Goal: Communication & Community: Answer question/provide support

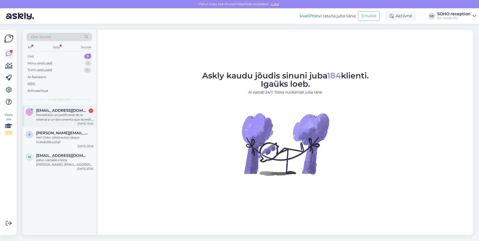
click at [34, 117] on div "i [EMAIL_ADDRESS][DOMAIN_NAME] 1 Necesitaría un justificante de la reserva o un…" at bounding box center [60, 115] width 68 height 14
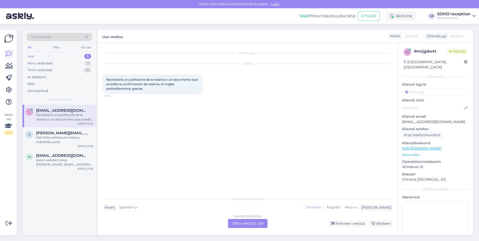
click at [133, 88] on span "Necesitaría un justificante de la reserva o un documento que acredite la confir…" at bounding box center [152, 84] width 92 height 13
click at [134, 209] on div "Spanish" at bounding box center [128, 207] width 23 height 8
click at [123, 79] on span "Necesitaría un justificante de la reserva o un documento que acredite la confir…" at bounding box center [152, 84] width 92 height 13
drag, startPoint x: 107, startPoint y: 79, endPoint x: 147, endPoint y: 89, distance: 41.4
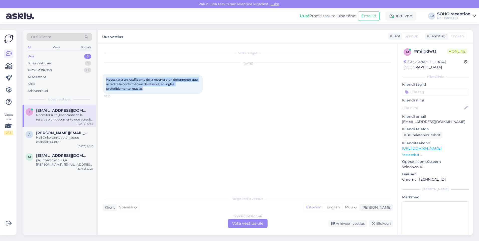
click at [147, 89] on div "Necesitaría un justificante de la reserva o un documento que acredite la confir…" at bounding box center [153, 84] width 100 height 20
copy span "Necesitaría un justificante de la reserva o un documento que acredite la confir…"
click at [123, 149] on div "Vestlus algas [DATE] Necesitaría un justificante de la reserva o un documento q…" at bounding box center [250, 118] width 295 height 141
click at [149, 218] on div "Valige [PERSON_NAME] vastake Klient Spanish Arabic Belarusian Bulgarian Chinese…" at bounding box center [248, 211] width 290 height 34
click at [255, 205] on div "Klient Spanish Arabic Belarusian Bulgarian Chinese Czech Danish Dutch English E…" at bounding box center [248, 207] width 290 height 7
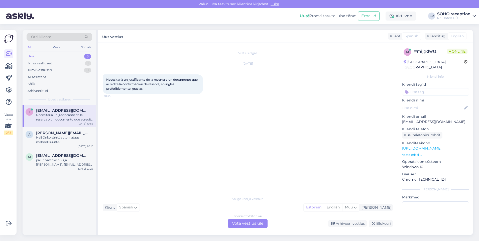
click at [255, 224] on div "Spanish to Estonian Võta vestlus üle" at bounding box center [248, 223] width 40 height 9
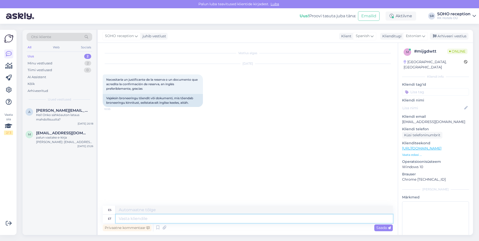
click at [167, 217] on textarea at bounding box center [254, 219] width 277 height 9
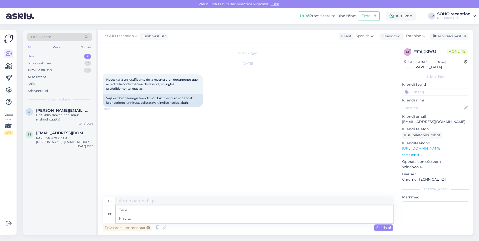
type textarea "Tere Kas sob"
type textarea "Hola es"
type textarea "Tere Kas sobib ku"
type textarea "Hola ¿Está bien?"
type textarea "Tere Kas sobib [PERSON_NAME]"
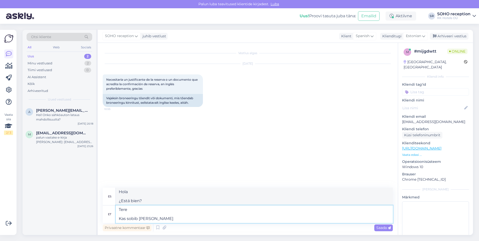
type textarea "Hola ¿Es adecuado si?"
type textarea "Tere Kas sobib kui saadame m"
type textarea "Hola ¿Está bien si enviamos?"
type textarea "Tere Kas sobib kui saadame meilile"
type textarea "Hola ¿Te parece bien que lo enviemos a tu correo electrónico?"
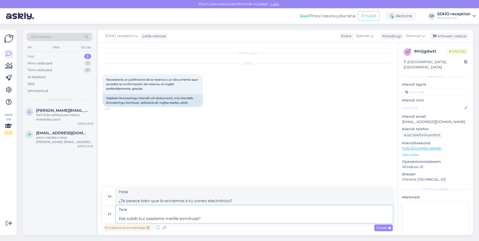
type textarea "Tere Kas sobib kui saadame meilile kinnituse?"
type textarea "Hola ¿Está bien si enviamos un correo electrónico de confirmación?"
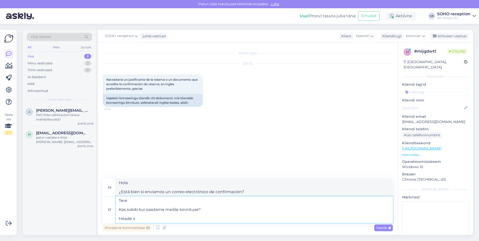
type textarea "Tere Kas sobib kui saadame meilile kinnituse? Heade so"
type textarea "Hola ¿Está bien si enviamos un correo electrónico de confirmación? [GEOGRAPHIC_…"
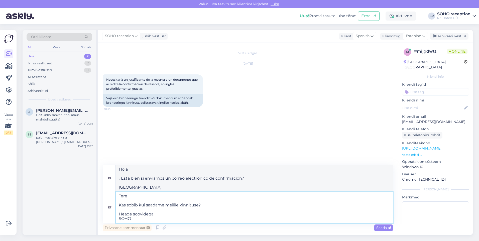
type textarea "Tere Kas sobib kui saadame meilile kinnituse? Heade soovidega SOHO"
type textarea "Hola ¿Te parece bien si te enviamos un correo electrónico de confirmación? Salu…"
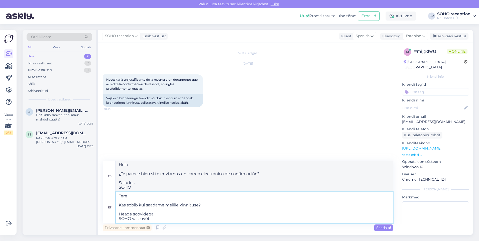
type textarea "Tere Kas sobib kui saadame meilile kinnituse? Heade soovidega SOHO vastuvõtt"
type textarea "Hola ¿Está bien si enviamos un correo electrónico de confirmación? Saludos cord…"
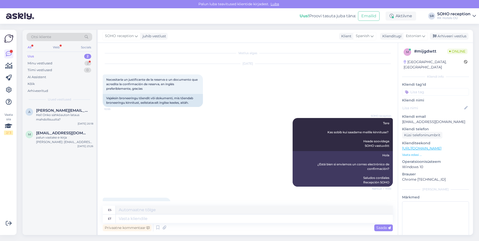
scroll to position [21, 0]
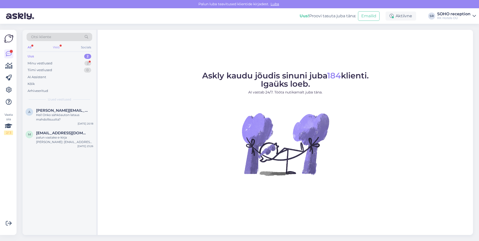
click at [59, 50] on div "Web" at bounding box center [56, 47] width 9 height 7
click at [34, 48] on div "All Web Socials" at bounding box center [60, 48] width 66 height 8
click at [31, 47] on div "All" at bounding box center [30, 47] width 6 height 7
click at [59, 118] on div "Hei! Onko sähköauton lataus mahdollisuutta?" at bounding box center [64, 117] width 57 height 9
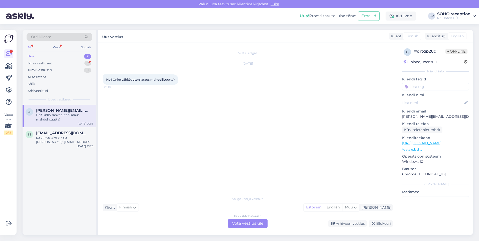
click at [162, 216] on div "Valige keel ja vastake Klient Finnish Mina Estonian English Muu Finnish to Esto…" at bounding box center [248, 211] width 290 height 34
click at [226, 222] on div "Finnish to Estonian Võta vestlus üle" at bounding box center [248, 223] width 44 height 9
click at [238, 222] on div "Finnish to Estonian Võta vestlus üle" at bounding box center [248, 223] width 40 height 9
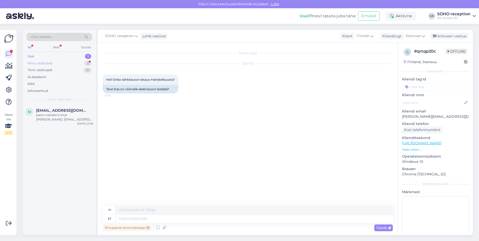
click at [53, 61] on div "Minu vestlused 3" at bounding box center [60, 63] width 66 height 7
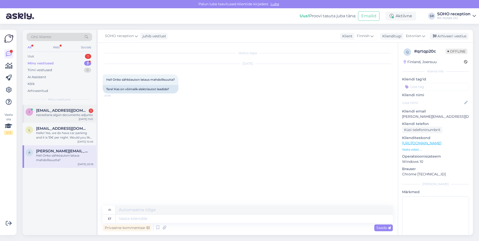
click at [57, 118] on div "i idi2@onyxsolar.com 1 necesitaría algún documento adjunto Sep 10 11:01" at bounding box center [60, 114] width 74 height 18
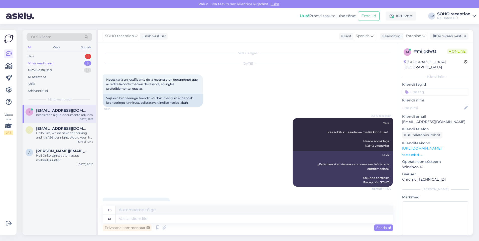
scroll to position [21, 0]
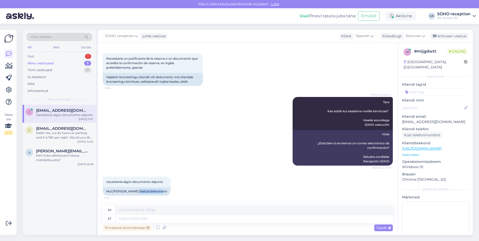
drag, startPoint x: 132, startPoint y: 191, endPoint x: 190, endPoint y: 192, distance: 58.2
click at [190, 192] on div "necesitaría algún documento adjunto 11:01 Mul oleks vaja lisatud dokumenti" at bounding box center [248, 186] width 290 height 30
click at [167, 220] on textarea at bounding box center [254, 219] width 277 height 9
click at [175, 220] on textarea at bounding box center [254, 219] width 277 height 9
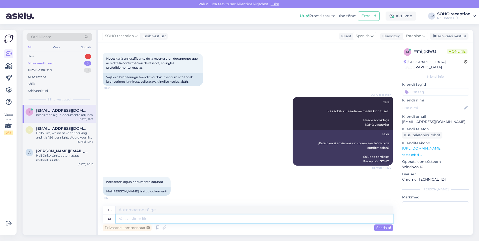
click at [175, 219] on textarea at bounding box center [254, 219] width 277 height 9
type textarea "Saatsime se"
type textarea "Nosotros enviamos"
type textarea "Saatsime selle"
type textarea "Lo enviamos"
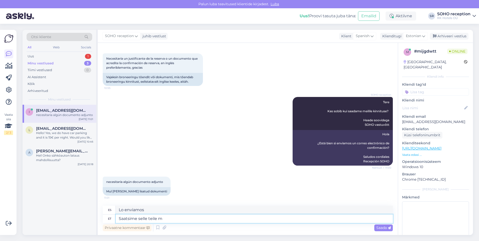
type textarea "Saatsime selle teile me"
type textarea "Te lo enviamos."
type textarea "Saatsime selle teile meilile"
type textarea "Te lo enviamos por correo electrónico."
type textarea "Saatsime selle teile meilile"
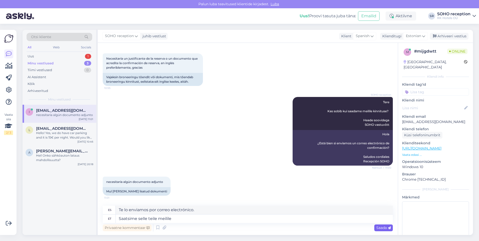
click at [383, 229] on span "Saada" at bounding box center [383, 228] width 15 height 5
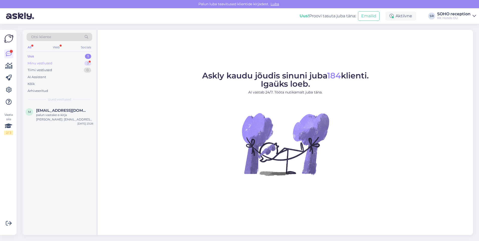
click at [63, 65] on div "Minu vestlused 3" at bounding box center [60, 63] width 66 height 7
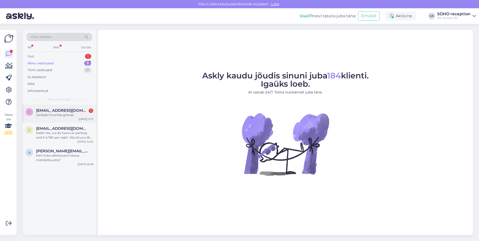
click at [64, 115] on div "recibido! muchas gracias" at bounding box center [64, 115] width 57 height 5
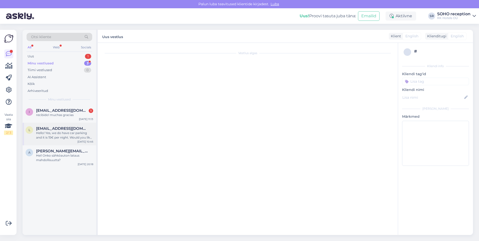
scroll to position [81, 0]
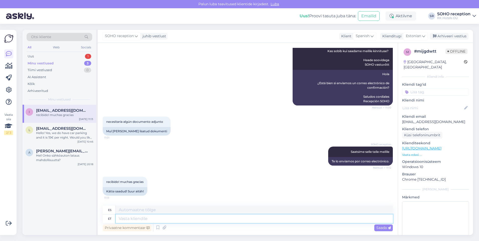
click at [165, 220] on textarea at bounding box center [254, 219] width 277 height 9
type textarea "Pole t"
type textarea "Ninguno"
type textarea "Pole tänu v"
type textarea "No, gracias"
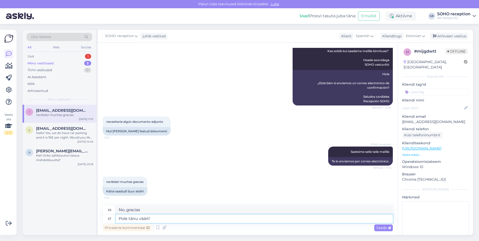
type textarea "Pole tänu väärt!"
type textarea "¡No vale la pena agradecer!"
type textarea "Pole tänu väärt! :)"
type textarea "¡No vale la pena el agradecimiento! :)"
type textarea "Pole tänu väärt! :)"
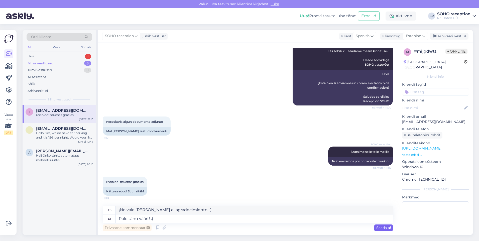
click at [385, 230] on div "Saada" at bounding box center [383, 228] width 19 height 7
